Goal: Task Accomplishment & Management: Use online tool/utility

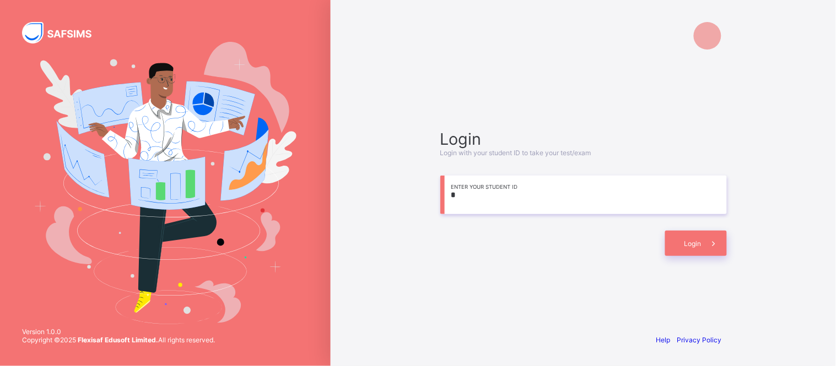
type input "*"
click at [685, 245] on span "Login" at bounding box center [692, 244] width 17 height 8
click at [683, 239] on div "Login" at bounding box center [696, 243] width 62 height 25
click at [526, 200] on input "**********" at bounding box center [583, 195] width 287 height 39
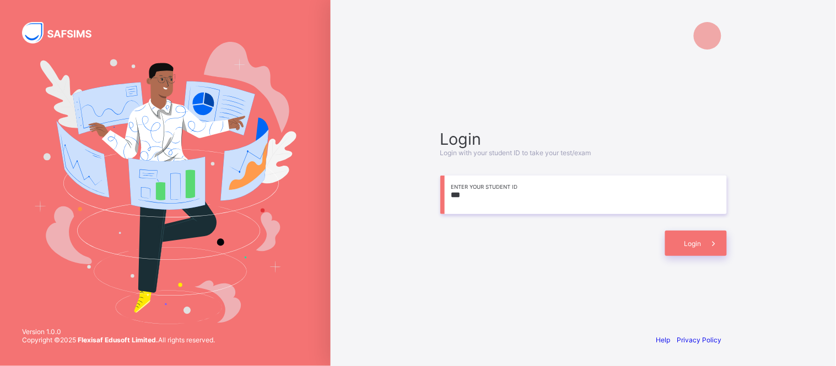
type input "*"
type input "**********"
click at [682, 240] on div "Login" at bounding box center [696, 243] width 62 height 25
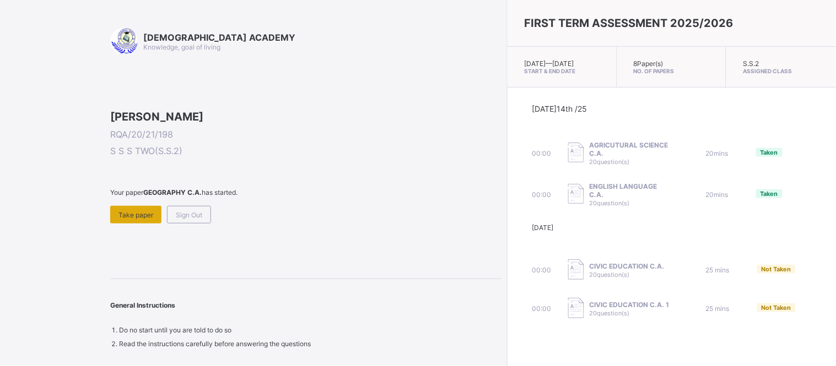
click at [144, 219] on span "Take paper" at bounding box center [135, 215] width 35 height 8
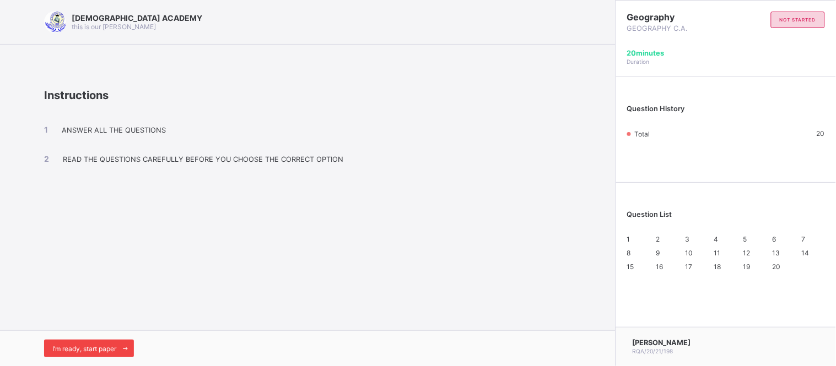
click at [96, 347] on span "I’m ready, start paper" at bounding box center [84, 349] width 64 height 8
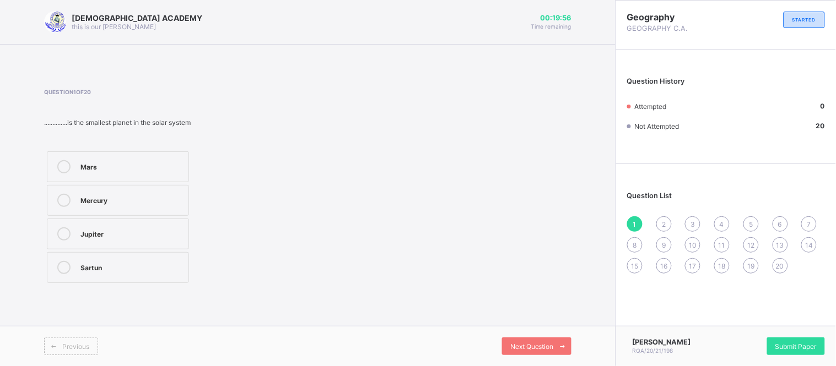
click at [155, 199] on div "Mercury" at bounding box center [131, 199] width 102 height 11
click at [521, 342] on div "Next Question" at bounding box center [536, 347] width 69 height 18
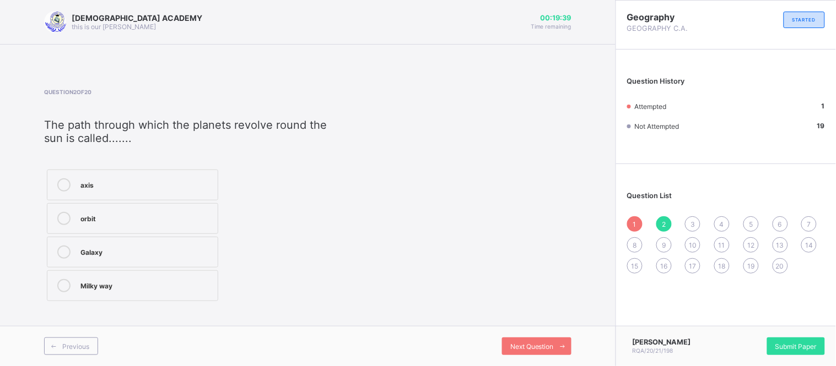
click at [155, 218] on div "orbit" at bounding box center [146, 217] width 132 height 11
click at [532, 345] on span "Next Question" at bounding box center [532, 347] width 44 height 8
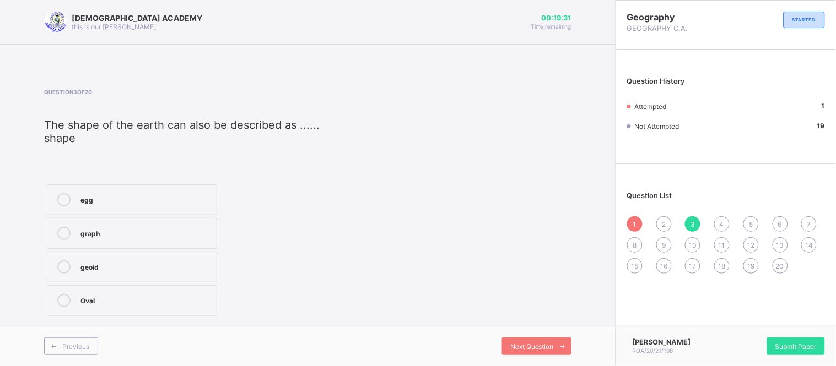
click at [139, 262] on div "geoid" at bounding box center [145, 266] width 131 height 11
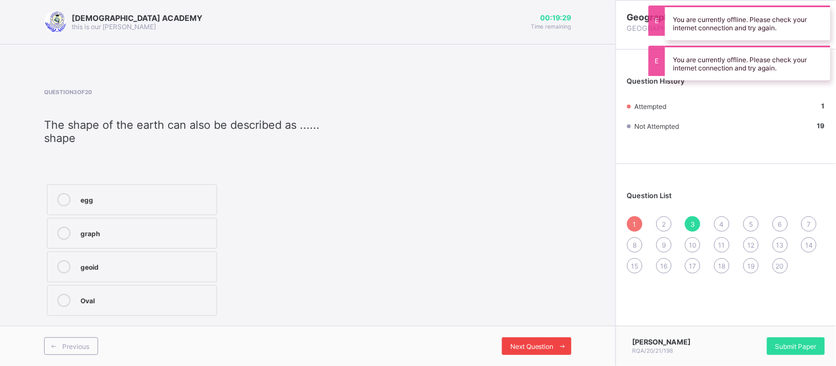
click at [526, 344] on span "Next Question" at bounding box center [532, 347] width 44 height 8
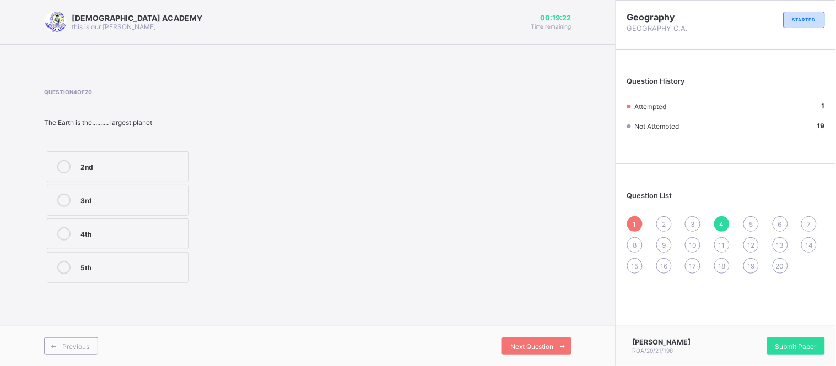
click at [662, 218] on div "2" at bounding box center [663, 224] width 15 height 15
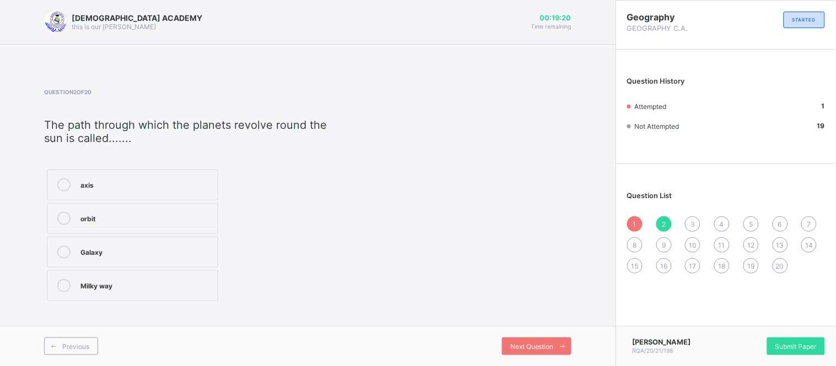
click at [130, 217] on div "orbit" at bounding box center [146, 217] width 132 height 11
click at [529, 348] on span "Next Question" at bounding box center [532, 347] width 44 height 8
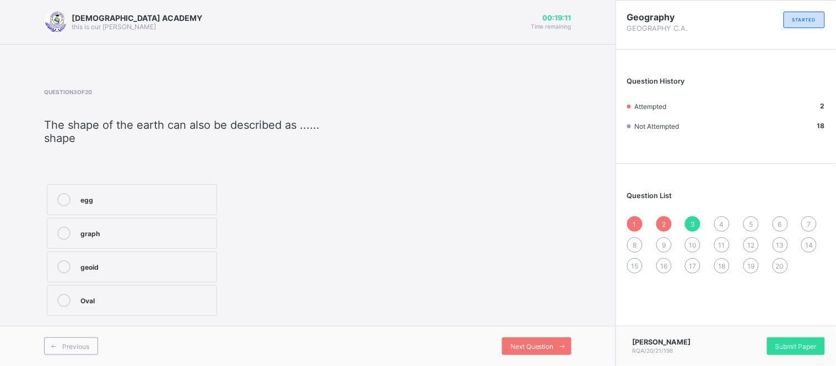
click at [150, 263] on div "geoid" at bounding box center [145, 266] width 131 height 11
click at [524, 350] on span "Next Question" at bounding box center [532, 347] width 44 height 8
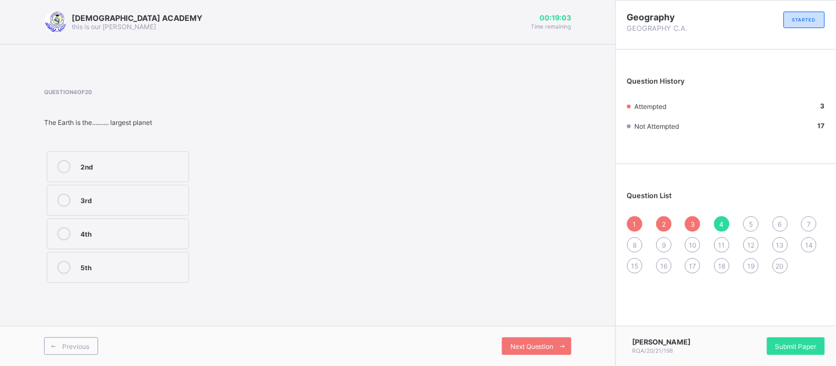
click at [138, 196] on div "3rd" at bounding box center [131, 199] width 102 height 11
click at [145, 273] on div "5th" at bounding box center [131, 267] width 102 height 13
click at [555, 348] on span at bounding box center [563, 347] width 18 height 18
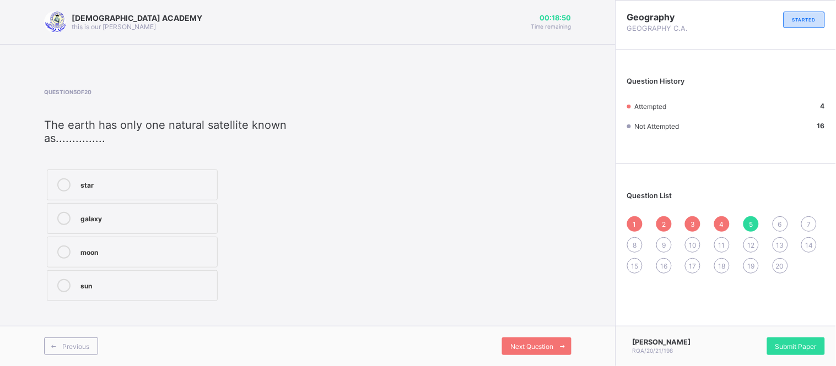
click at [136, 248] on div "moon" at bounding box center [145, 251] width 131 height 11
click at [557, 348] on span at bounding box center [563, 347] width 18 height 18
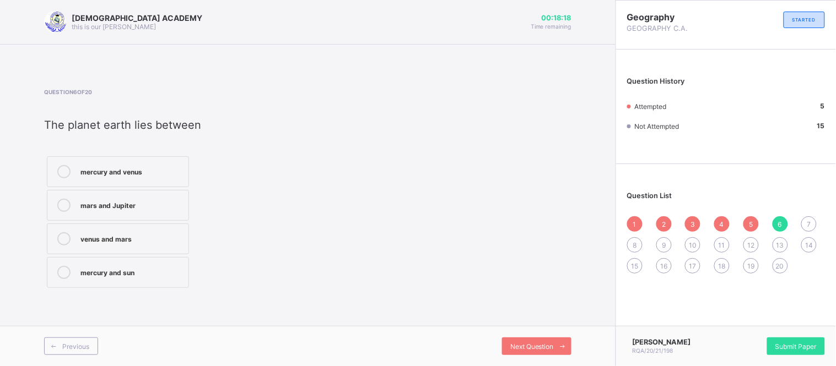
click at [139, 228] on label "venus and mars​" at bounding box center [118, 239] width 142 height 31
click at [542, 344] on span "Next Question" at bounding box center [532, 347] width 44 height 8
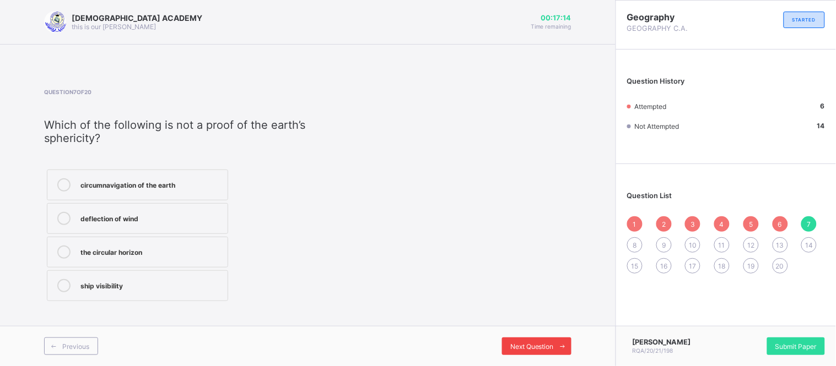
click at [524, 346] on span "Next Question" at bounding box center [532, 347] width 44 height 8
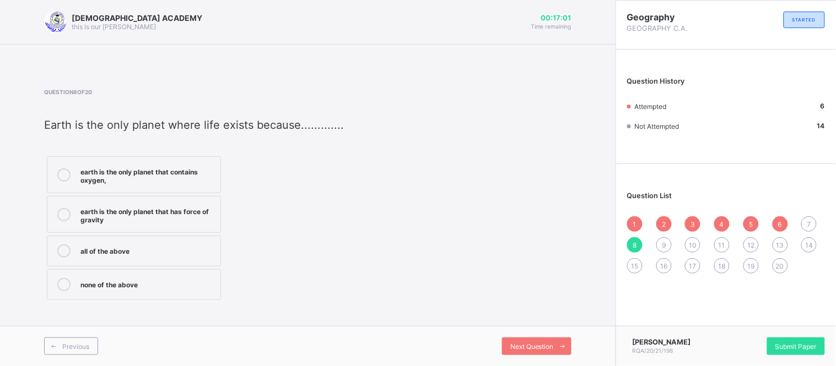
click at [150, 245] on div "all of the above" at bounding box center [147, 250] width 134 height 11
click at [522, 355] on div "Next Question" at bounding box center [536, 347] width 69 height 18
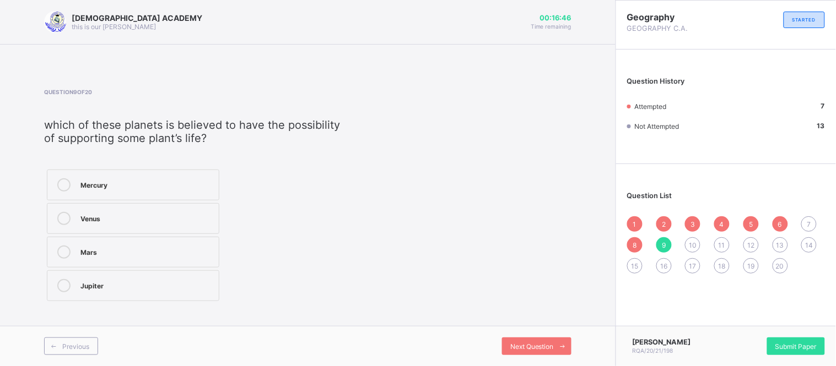
click at [174, 251] on div "Mars" at bounding box center [146, 251] width 133 height 11
click at [547, 345] on span "Next Question" at bounding box center [532, 347] width 44 height 8
click at [169, 224] on div "Jupiter" at bounding box center [152, 218] width 144 height 13
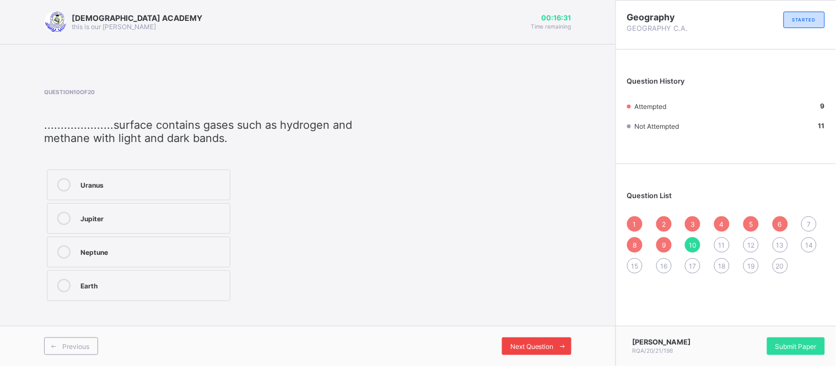
click at [544, 350] on span "Next Question" at bounding box center [532, 347] width 44 height 8
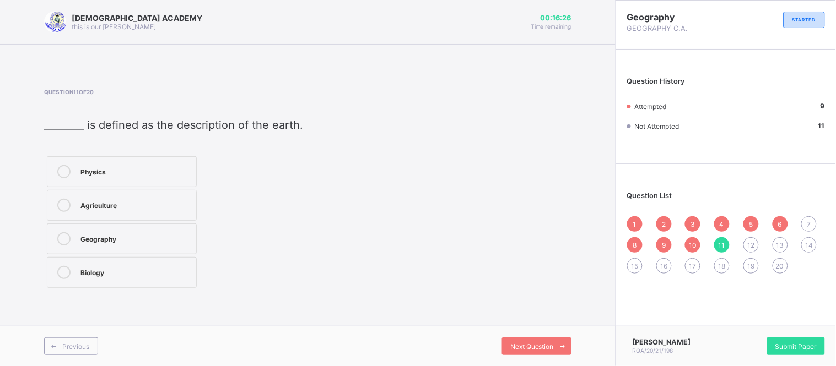
click at [169, 239] on div "Geography" at bounding box center [135, 238] width 110 height 11
click at [512, 350] on span "Next Question" at bounding box center [532, 347] width 44 height 8
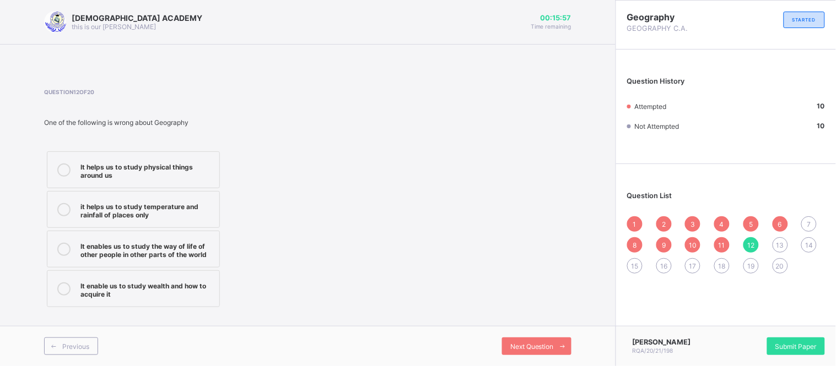
click at [191, 288] on div "It enable us to study wealth and how to acquire it" at bounding box center [146, 288] width 133 height 19
click at [512, 352] on div "Next Question" at bounding box center [536, 347] width 69 height 18
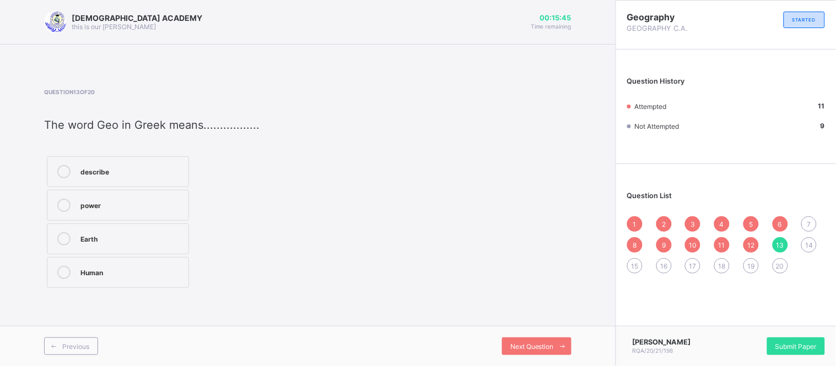
click at [142, 233] on div "Earth" at bounding box center [131, 238] width 102 height 11
click at [514, 344] on span "Next Question" at bounding box center [532, 347] width 44 height 8
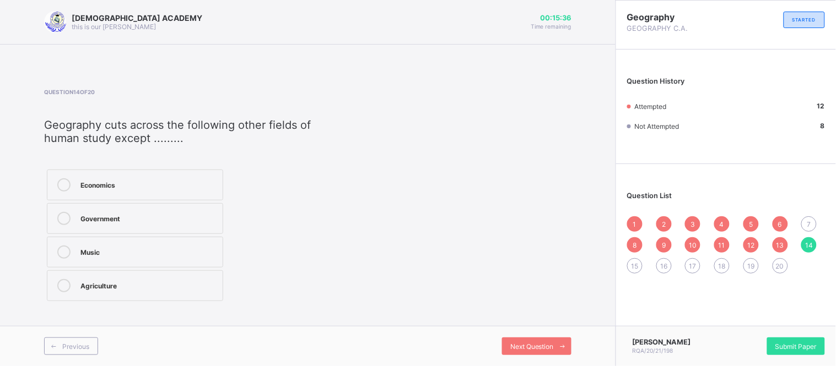
click at [190, 246] on div "Music" at bounding box center [148, 251] width 137 height 11
click at [515, 346] on span "Next Question" at bounding box center [532, 347] width 44 height 8
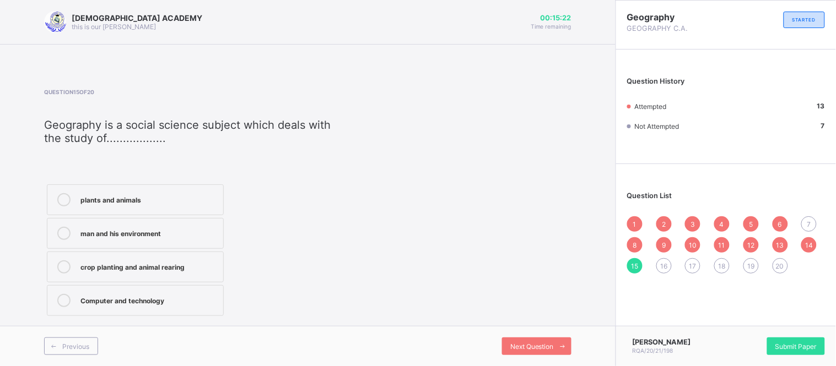
click at [160, 228] on div "man and his environment" at bounding box center [148, 232] width 137 height 11
click at [510, 346] on span "Next Question" at bounding box center [532, 347] width 44 height 8
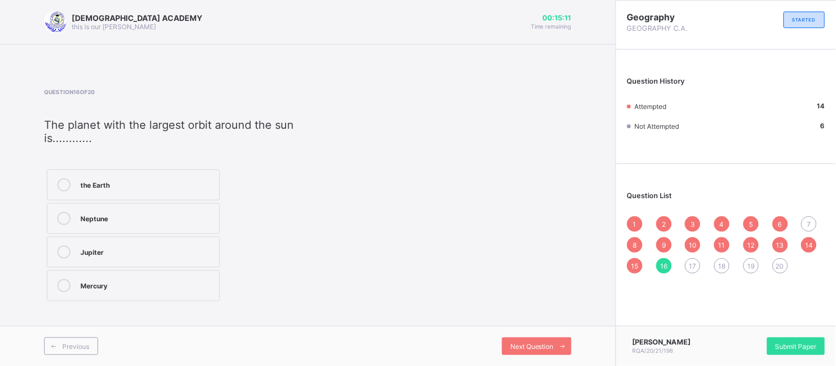
click at [169, 246] on div "Jupiter" at bounding box center [146, 251] width 133 height 11
click at [530, 344] on span "Next Question" at bounding box center [532, 347] width 44 height 8
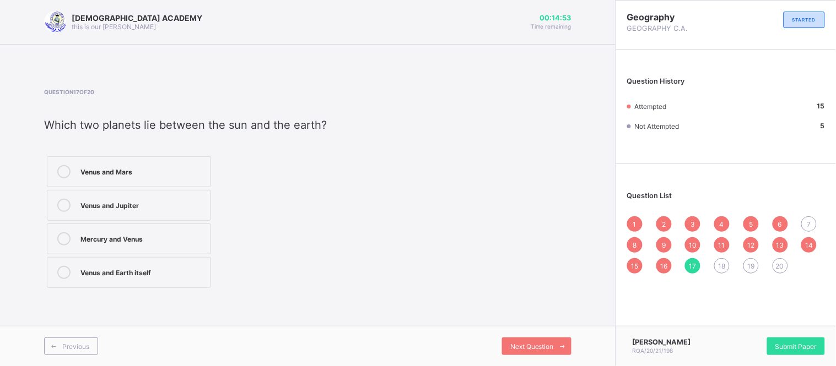
click at [155, 239] on div "Mercury and Venus" at bounding box center [142, 238] width 125 height 11
click at [517, 345] on span "Next Question" at bounding box center [532, 347] width 44 height 8
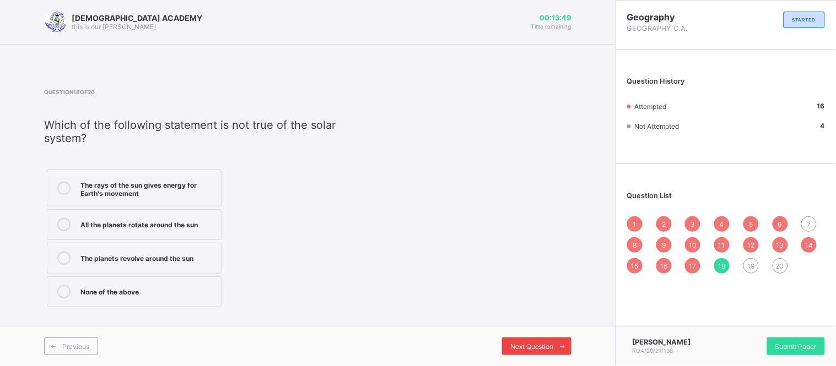
click at [538, 340] on div "Next Question" at bounding box center [536, 347] width 69 height 18
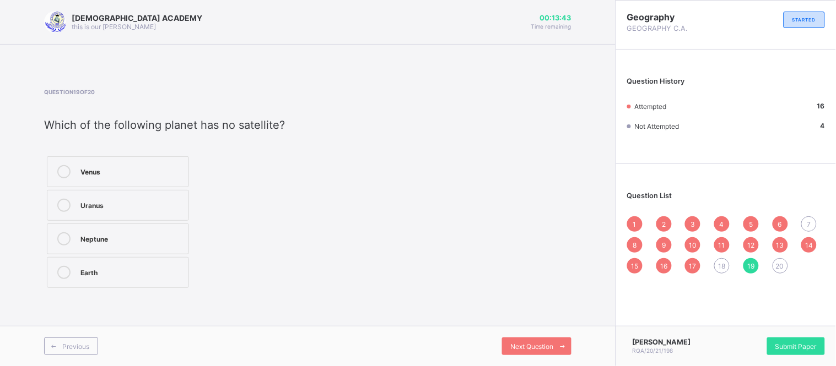
click at [124, 172] on div "Venus" at bounding box center [131, 170] width 102 height 11
click at [504, 350] on div "Next Question" at bounding box center [536, 347] width 69 height 18
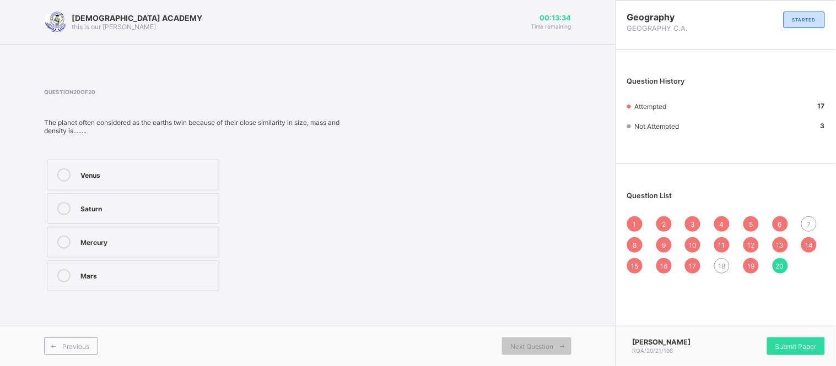
click at [177, 169] on div "Venus" at bounding box center [146, 174] width 133 height 11
click at [809, 226] on span "7" at bounding box center [809, 224] width 4 height 8
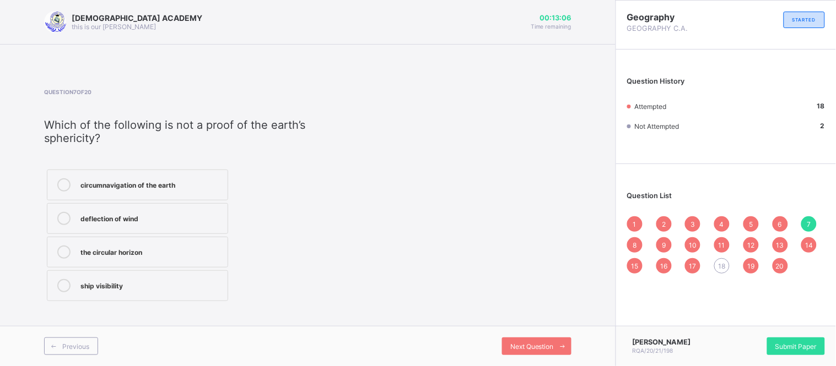
click at [149, 221] on div "deflection of wind" at bounding box center [151, 217] width 142 height 11
click at [717, 267] on div "18" at bounding box center [721, 265] width 15 height 15
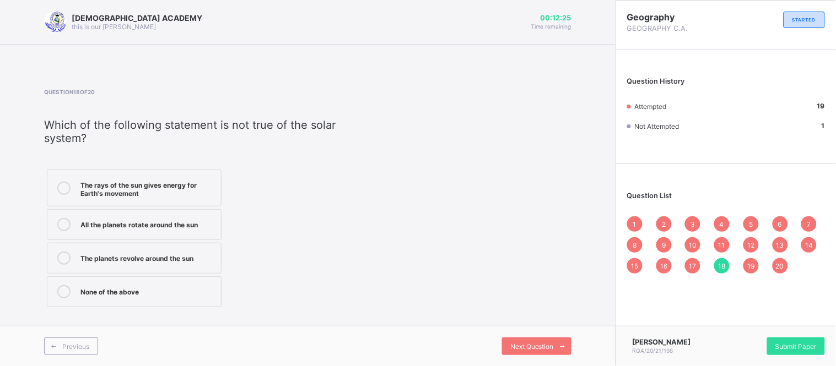
click at [142, 285] on div "None of the above" at bounding box center [147, 290] width 135 height 11
click at [636, 221] on span "1" at bounding box center [634, 224] width 3 height 8
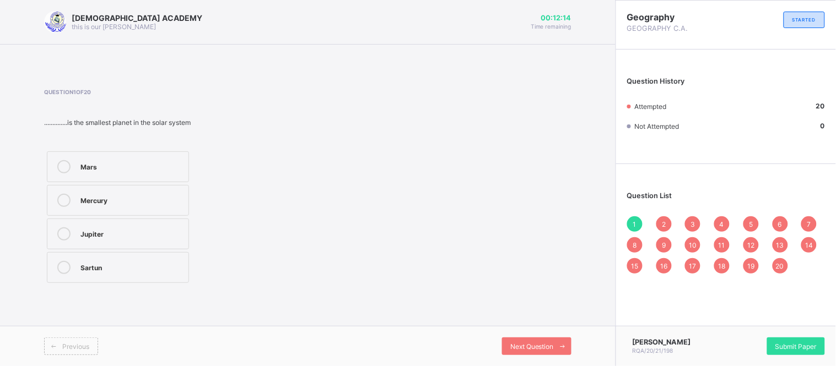
click at [665, 220] on span "2" at bounding box center [664, 224] width 4 height 8
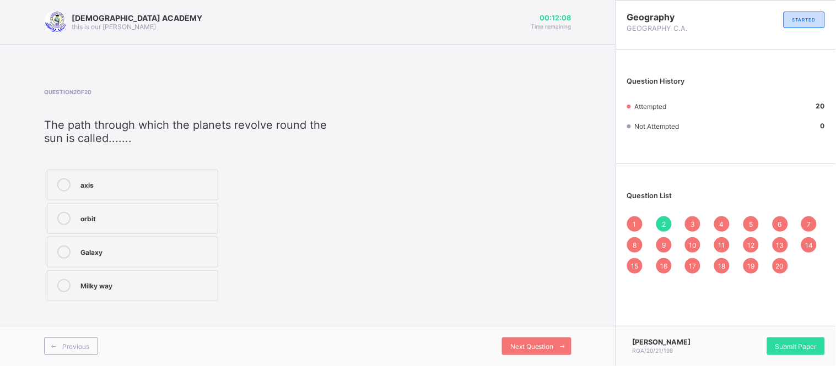
click at [692, 224] on span "3" at bounding box center [692, 224] width 4 height 8
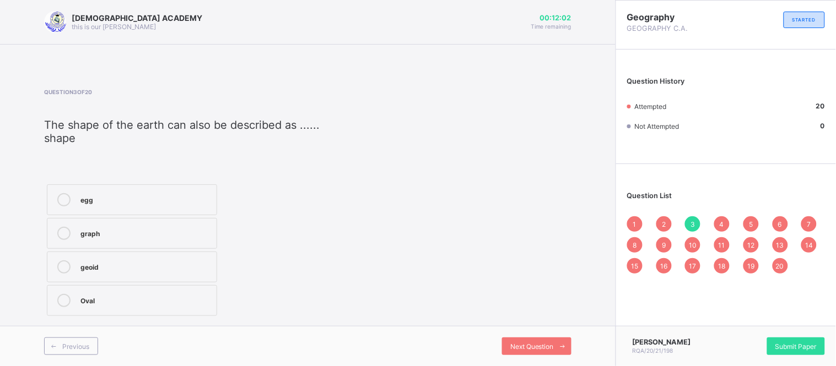
click at [722, 224] on span "4" at bounding box center [722, 224] width 4 height 8
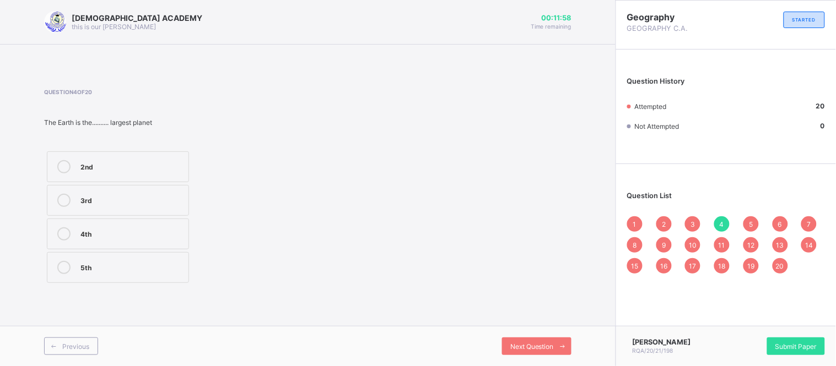
click at [754, 222] on div "5" at bounding box center [750, 224] width 15 height 15
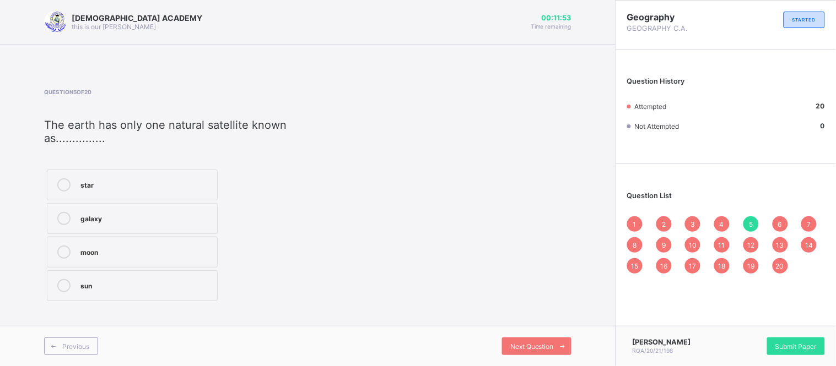
click at [782, 224] on span "6" at bounding box center [780, 224] width 4 height 8
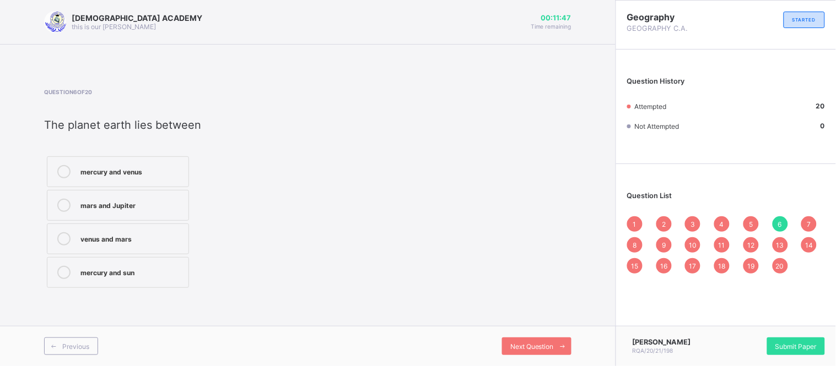
click at [808, 223] on span "7" at bounding box center [809, 224] width 4 height 8
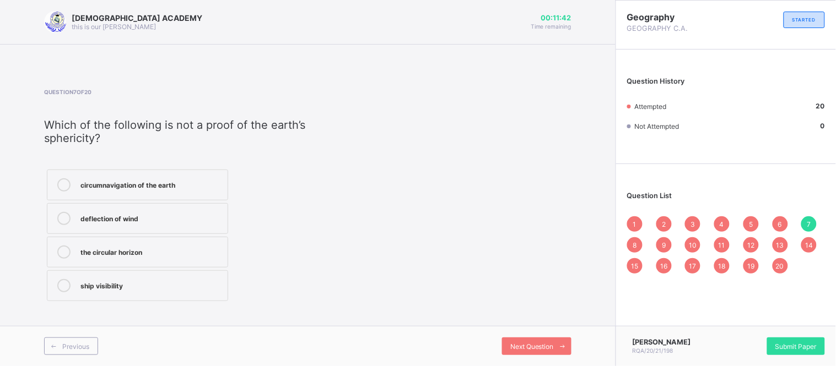
click at [635, 241] on span "8" at bounding box center [635, 245] width 4 height 8
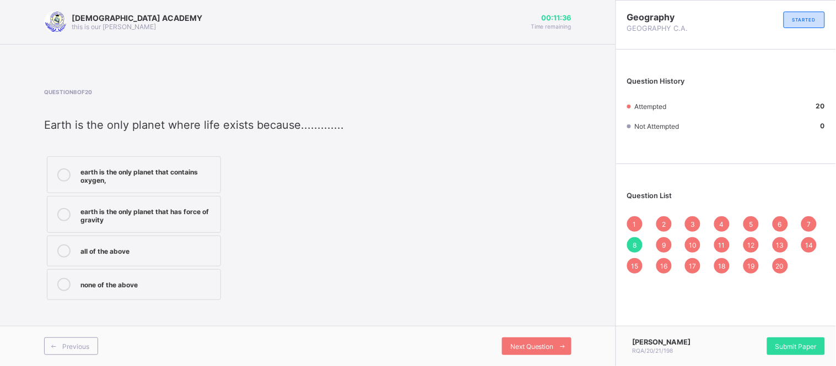
click at [663, 241] on span "9" at bounding box center [664, 245] width 4 height 8
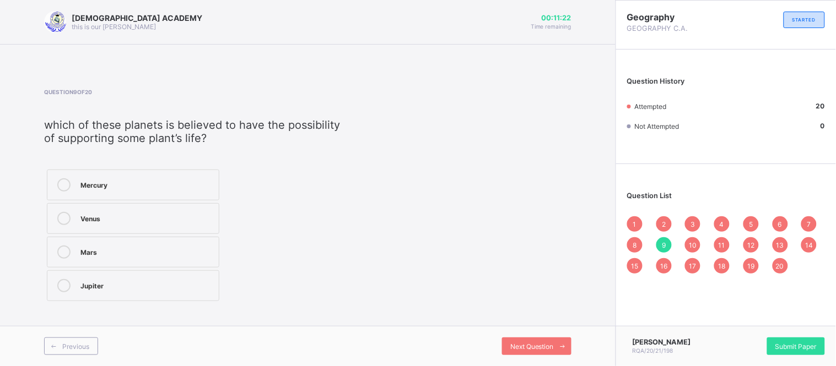
click at [695, 244] on span "10" at bounding box center [693, 245] width 8 height 8
click at [719, 244] on span "11" at bounding box center [722, 245] width 7 height 8
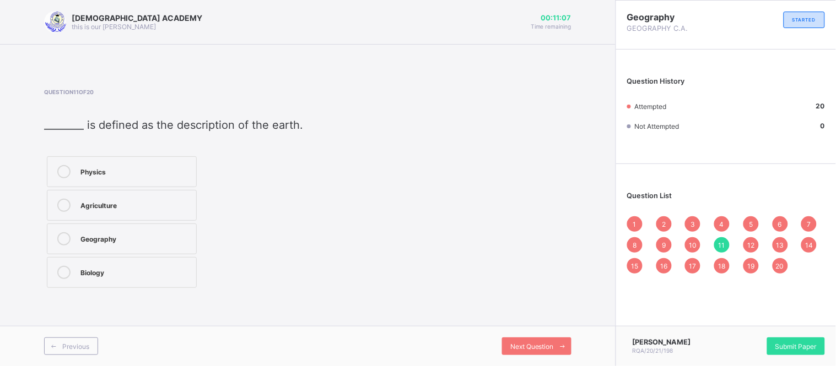
click at [752, 246] on span "12" at bounding box center [750, 245] width 7 height 8
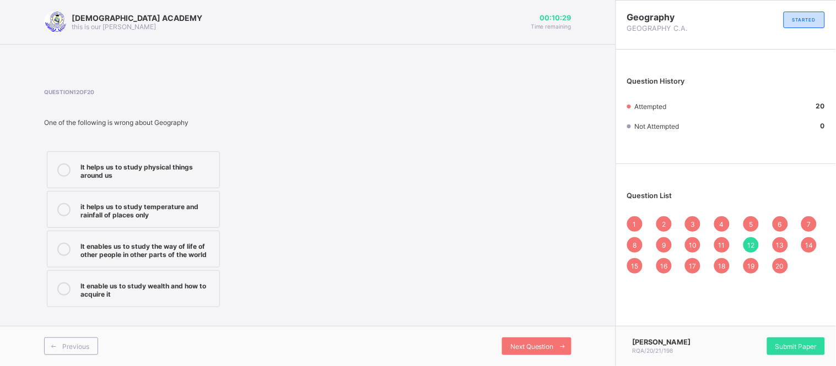
click at [775, 246] on div "13" at bounding box center [780, 245] width 15 height 15
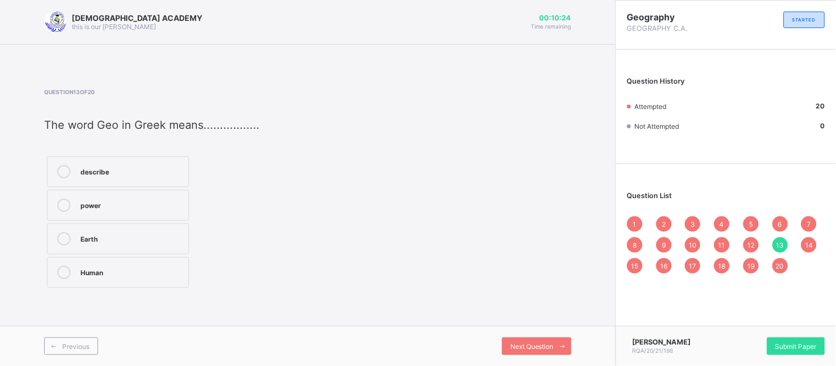
click at [809, 245] on span "14" at bounding box center [809, 245] width 8 height 8
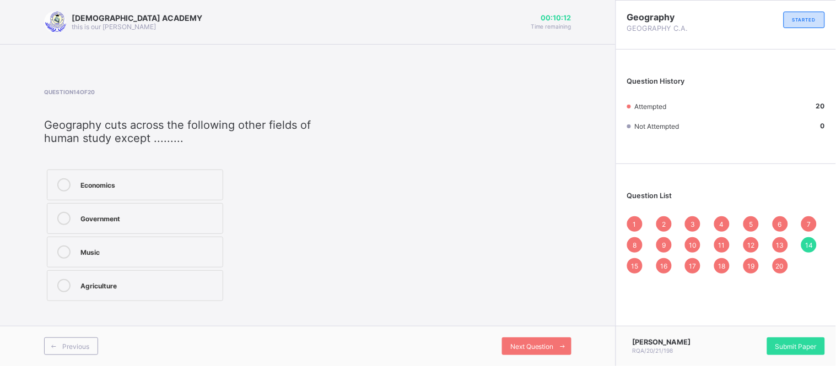
click at [633, 265] on span "15" at bounding box center [635, 266] width 7 height 8
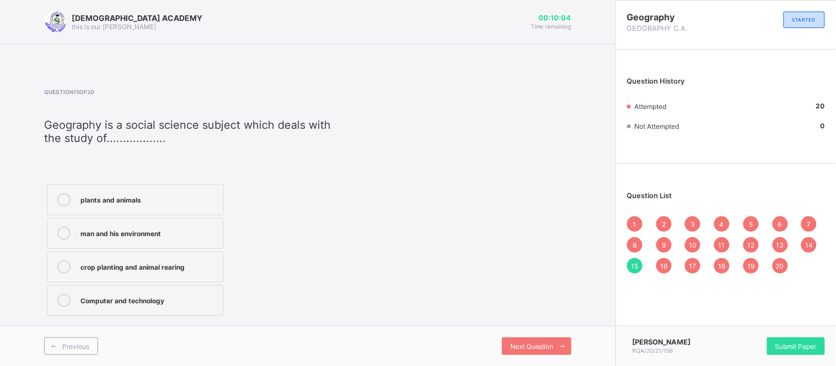
click at [660, 267] on span "16" at bounding box center [663, 266] width 7 height 8
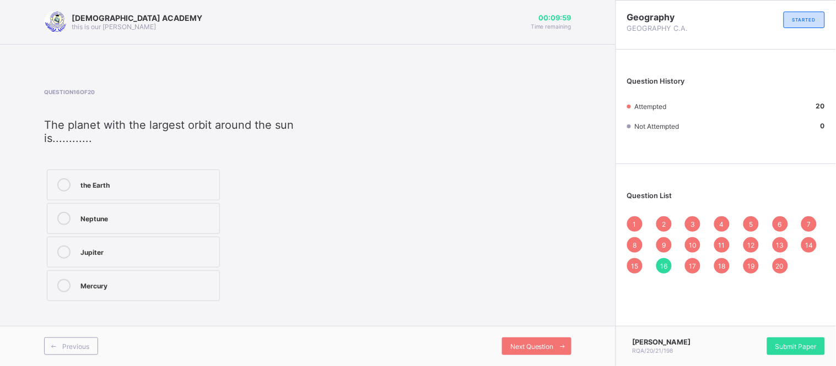
click at [695, 268] on span "17" at bounding box center [692, 266] width 7 height 8
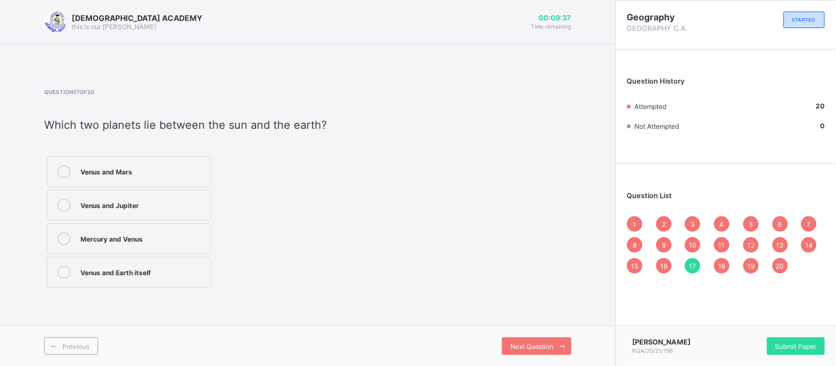
click at [723, 266] on span "18" at bounding box center [722, 266] width 7 height 8
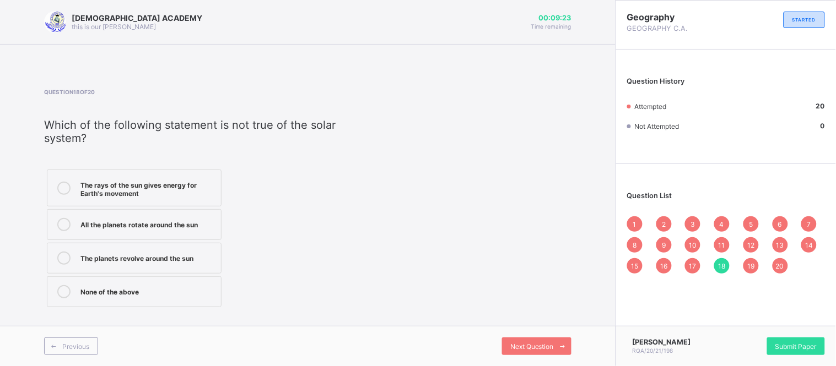
click at [747, 262] on span "19" at bounding box center [750, 266] width 7 height 8
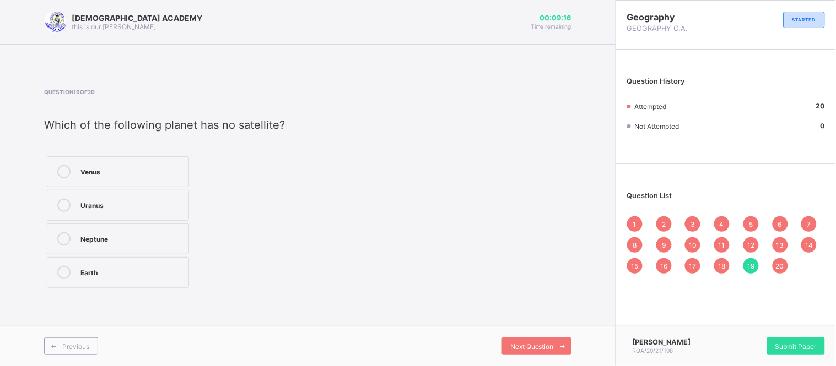
click at [780, 263] on span "20" at bounding box center [780, 266] width 8 height 8
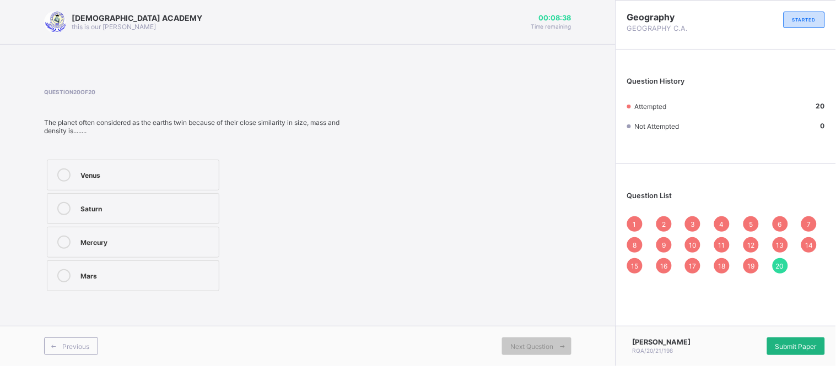
click at [788, 338] on div "Submit Paper" at bounding box center [796, 347] width 58 height 18
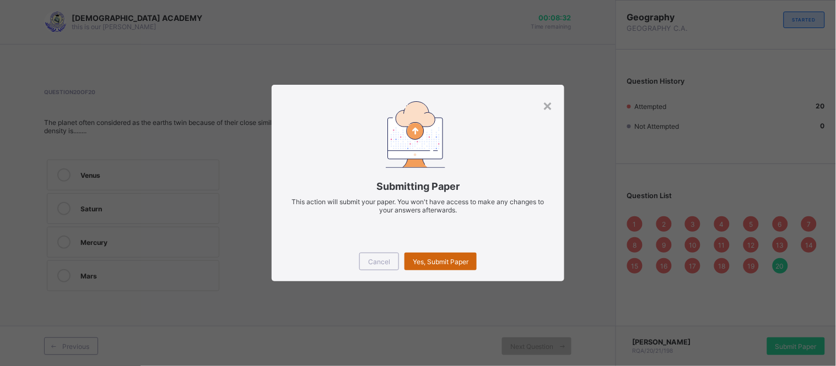
click at [427, 262] on span "Yes, Submit Paper" at bounding box center [441, 262] width 56 height 8
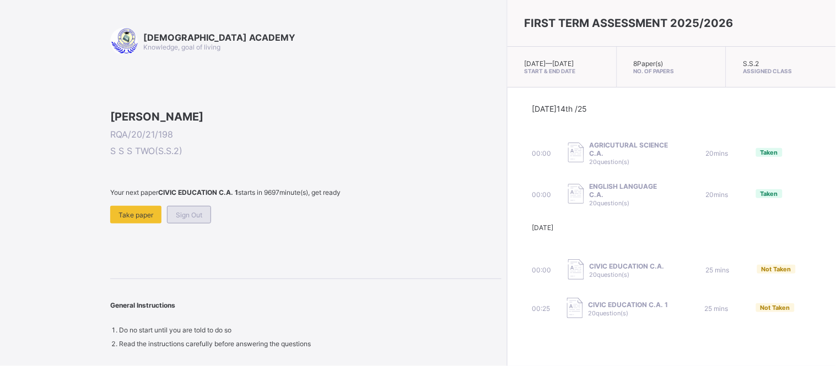
click at [202, 219] on span "Sign Out" at bounding box center [189, 215] width 26 height 8
